Goal: Navigation & Orientation: Go to known website

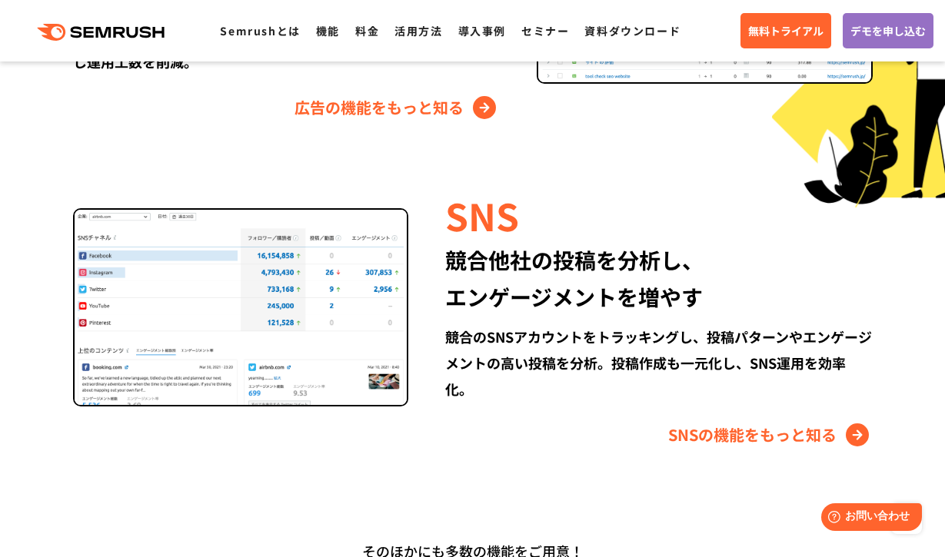
click at [125, 41] on div ".cls {fill: #FF642D;} .cls {fill: #FF642D;} Semrushとは 機能 料金 活用方法 導入事例 セミナー 資料ダウ…" at bounding box center [472, 31] width 945 height 46
click at [135, 35] on icon ".cls {fill: #FF642D;}" at bounding box center [102, 32] width 174 height 17
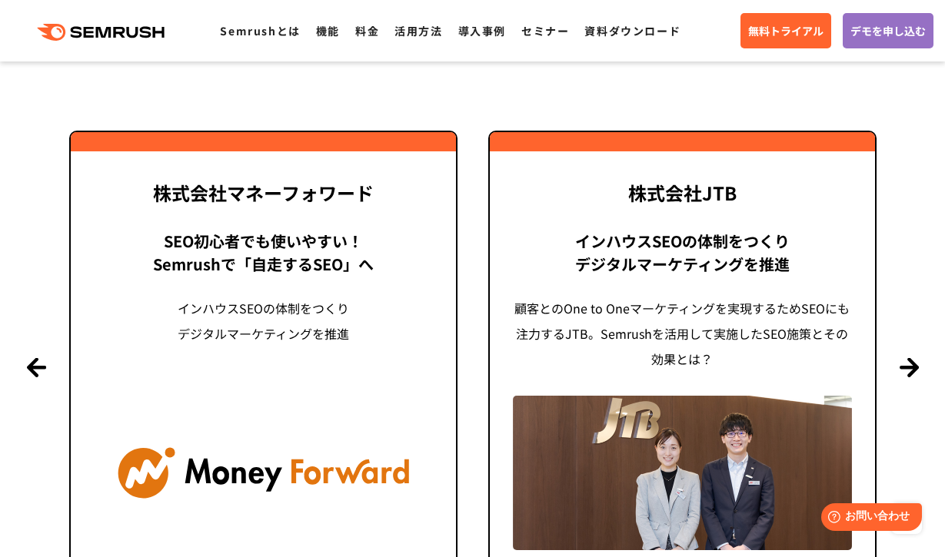
scroll to position [3514, 0]
